Goal: Find specific page/section: Find specific page/section

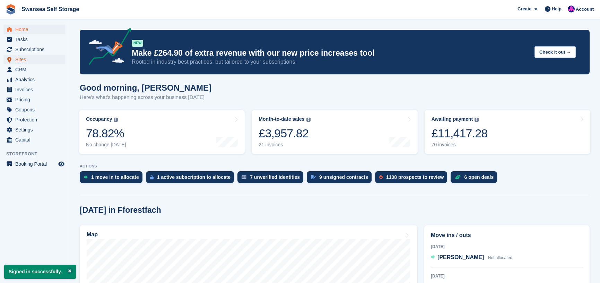
click at [25, 59] on span "Sites" at bounding box center [36, 60] width 42 height 10
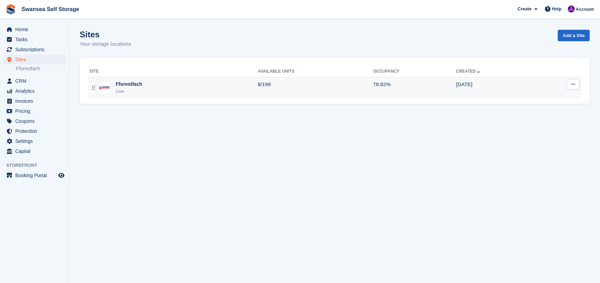
click at [137, 88] on div "Fforestfach" at bounding box center [129, 84] width 26 height 7
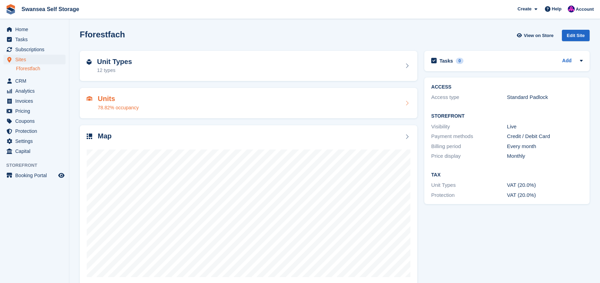
drag, startPoint x: 120, startPoint y: 101, endPoint x: 201, endPoint y: 115, distance: 82.8
click at [120, 101] on h2 "Units" at bounding box center [118, 99] width 41 height 8
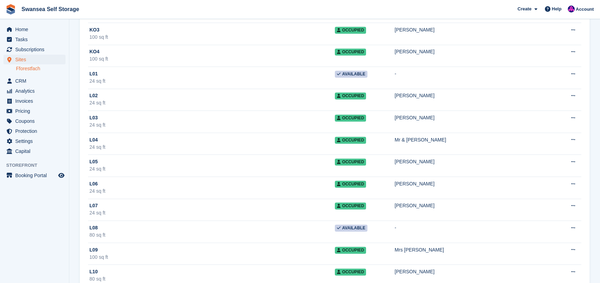
scroll to position [2842, 0]
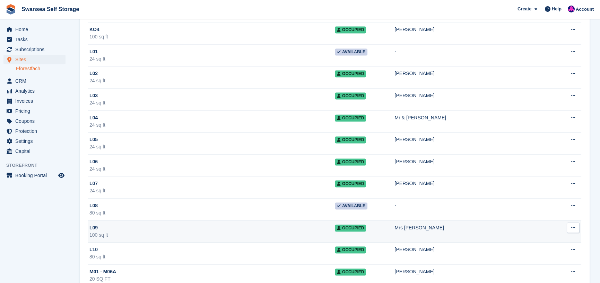
click at [168, 225] on div "L09" at bounding box center [211, 228] width 245 height 7
